Goal: Check status: Check status

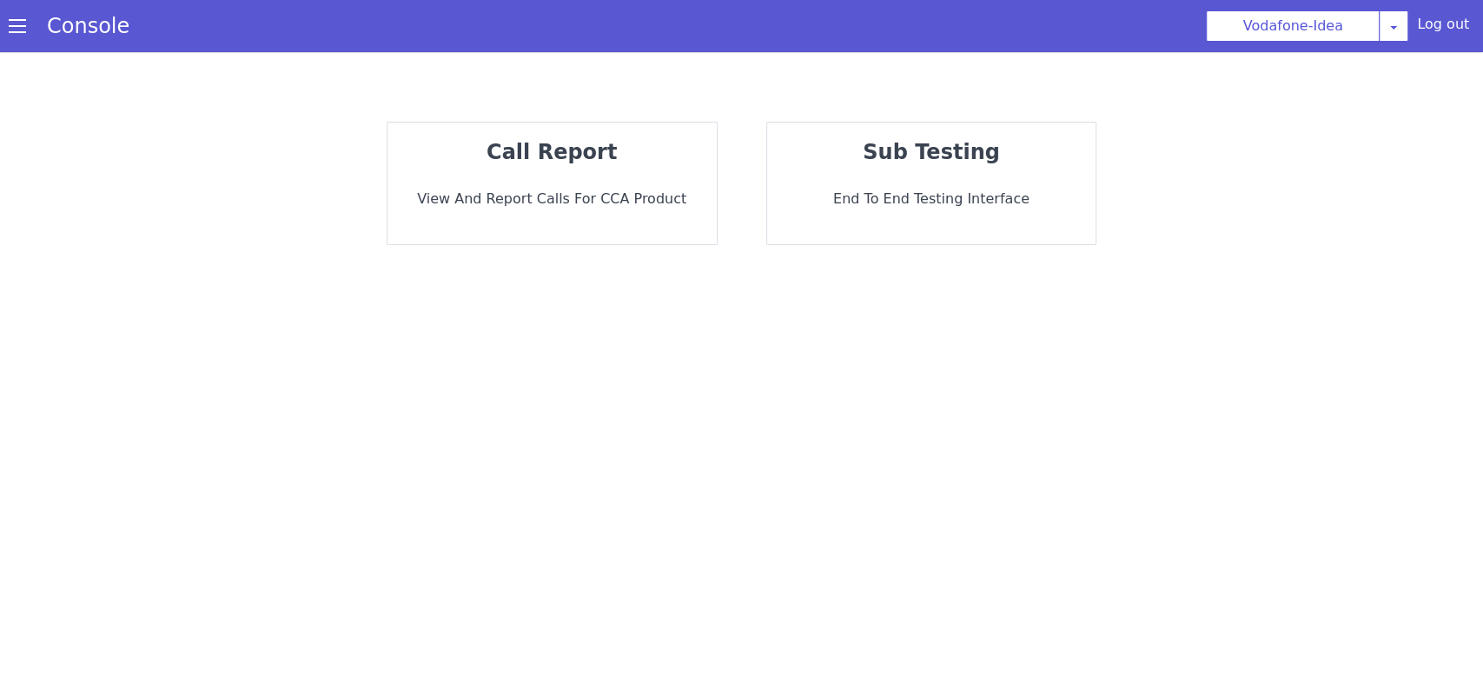
click at [560, 226] on div "call report View and report calls for CCA Product" at bounding box center [551, 183] width 329 height 122
click at [571, 147] on strong "call report" at bounding box center [551, 152] width 130 height 24
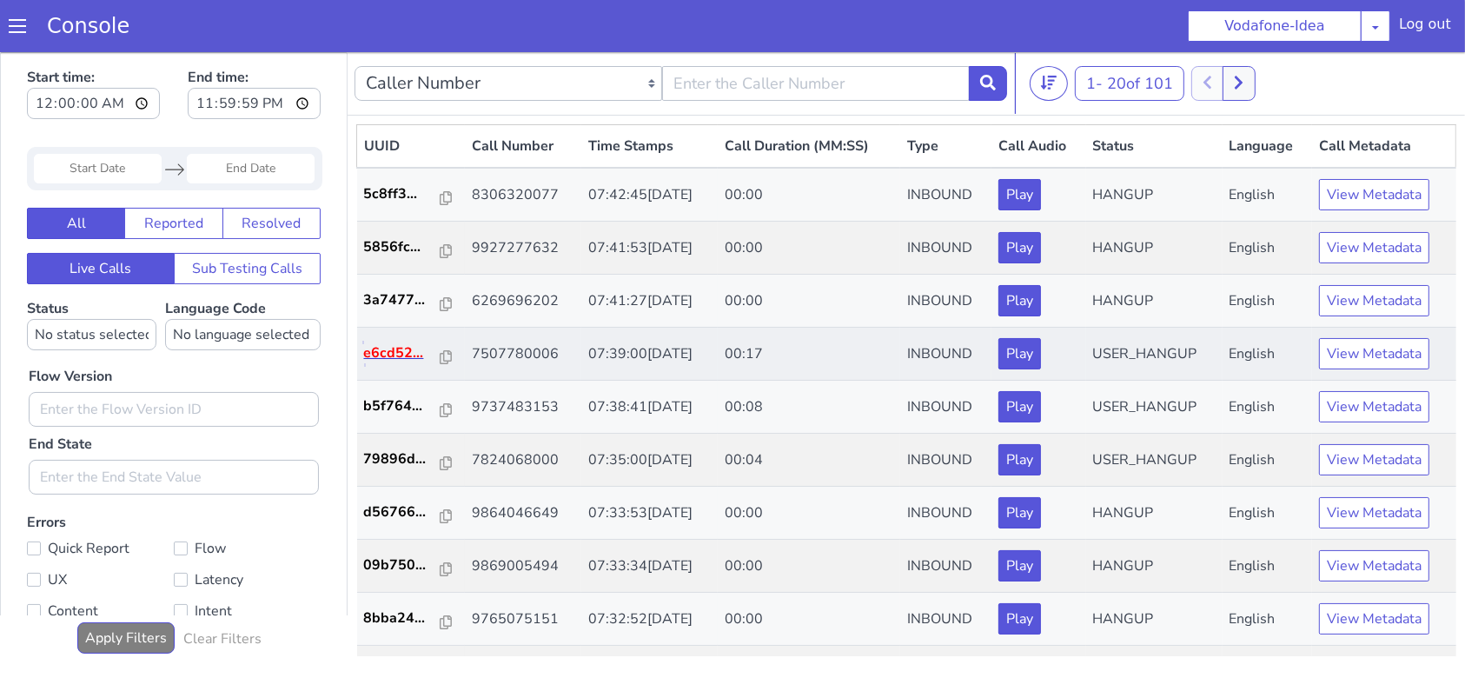
click at [380, 355] on p "e6cd52..." at bounding box center [402, 351] width 77 height 21
